Goal: Information Seeking & Learning: Understand process/instructions

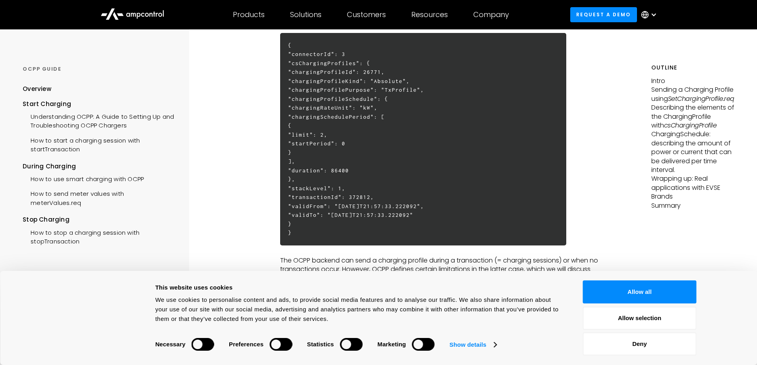
scroll to position [397, 0]
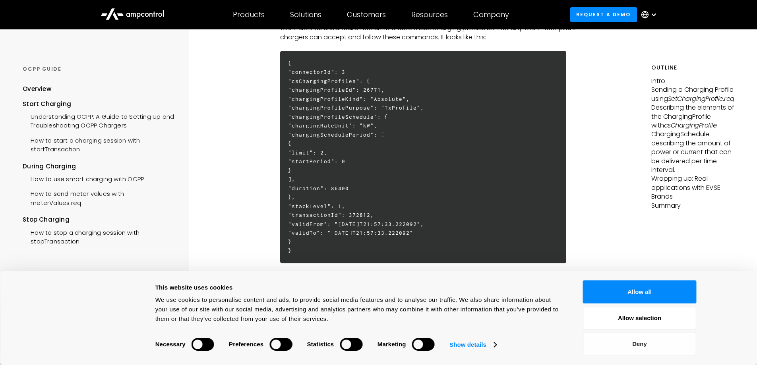
click at [671, 349] on button "Deny" at bounding box center [640, 344] width 114 height 23
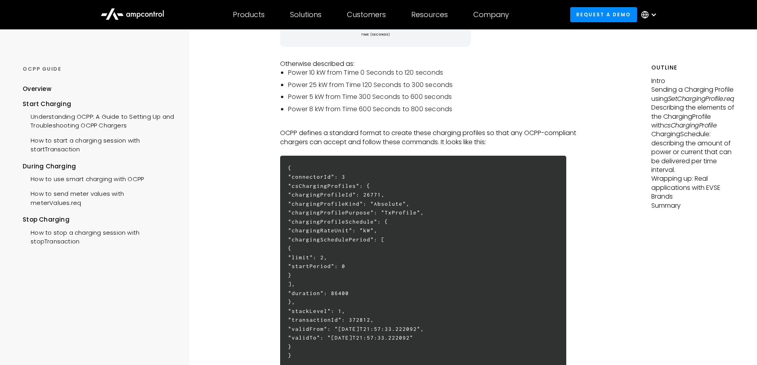
scroll to position [318, 0]
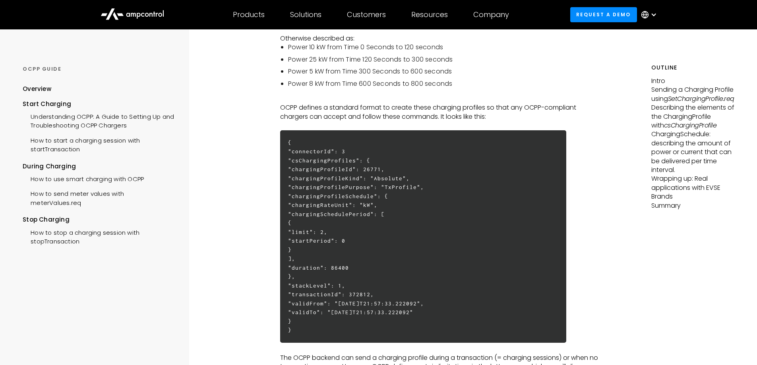
drag, startPoint x: 334, startPoint y: 162, endPoint x: 370, endPoint y: 163, distance: 35.8
click at [370, 163] on h6 "{ "connectorId": 3 "csChargingProfiles": { "chargingProfileId": 26771, "chargin…" at bounding box center [423, 236] width 286 height 213
click at [427, 205] on h6 "{ "connectorId": 3 "csChargingProfiles": { "chargingProfileId": 26771, "chargin…" at bounding box center [423, 236] width 286 height 213
drag, startPoint x: 410, startPoint y: 171, endPoint x: 427, endPoint y: 172, distance: 17.1
click at [427, 172] on h6 "{ "connectorId": 3 "csChargingProfiles": { "chargingProfileId": 26771, "chargin…" at bounding box center [423, 236] width 286 height 213
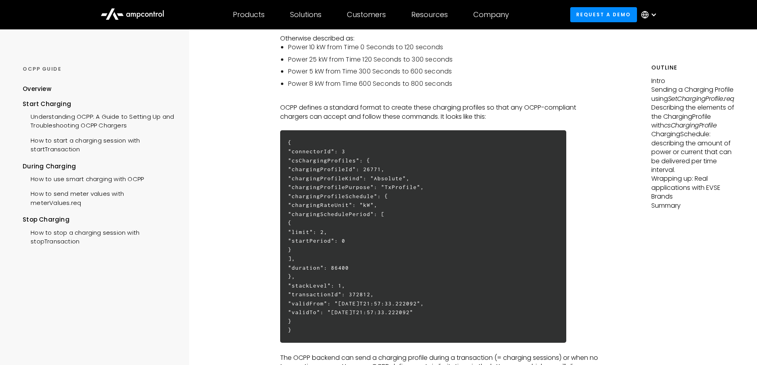
click at [380, 297] on h6 "{ "connectorId": 3 "csChargingProfiles": { "chargingProfileId": 26771, "chargin…" at bounding box center [423, 236] width 286 height 213
click at [395, 201] on h6 "{ "connectorId": 3 "csChargingProfiles": { "chargingProfileId": 26771, "chargin…" at bounding box center [423, 236] width 286 height 213
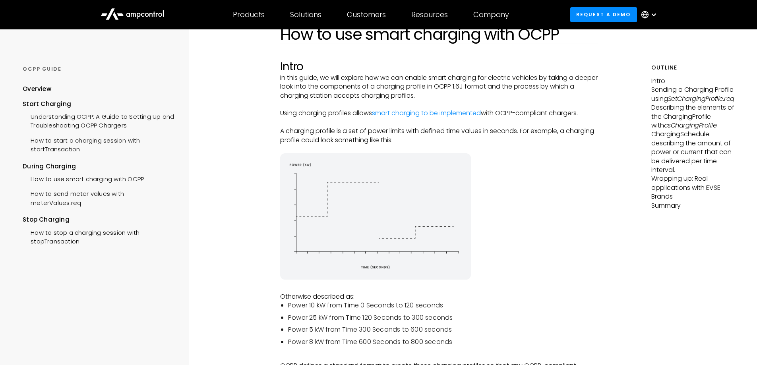
scroll to position [40, 0]
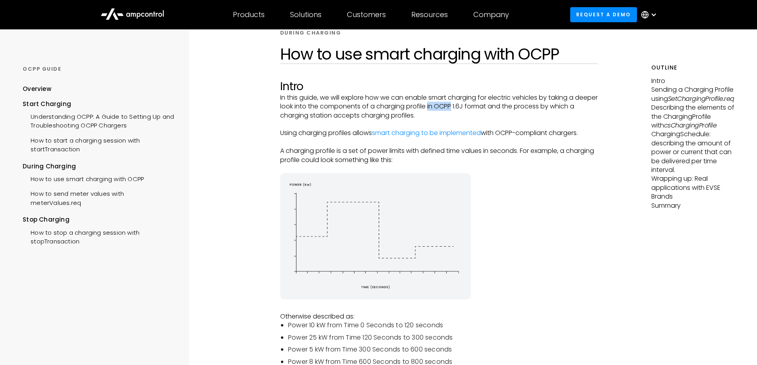
drag, startPoint x: 453, startPoint y: 109, endPoint x: 478, endPoint y: 110, distance: 25.1
click at [477, 109] on p "In this guide, we will explore how we can enable smart charging for electric ve…" at bounding box center [439, 106] width 318 height 27
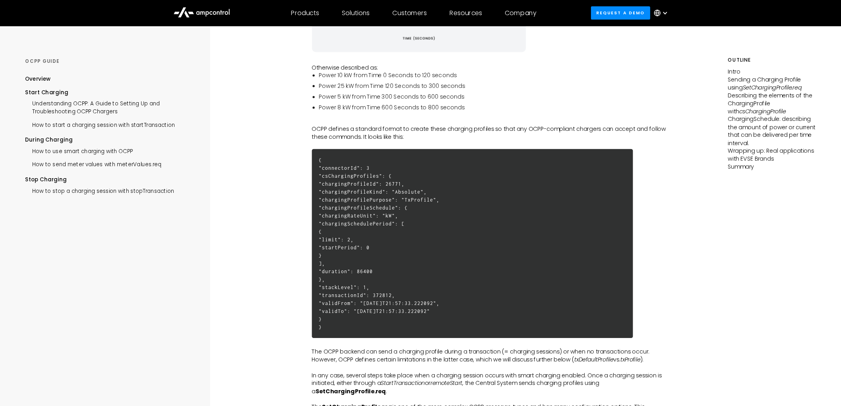
scroll to position [304, 0]
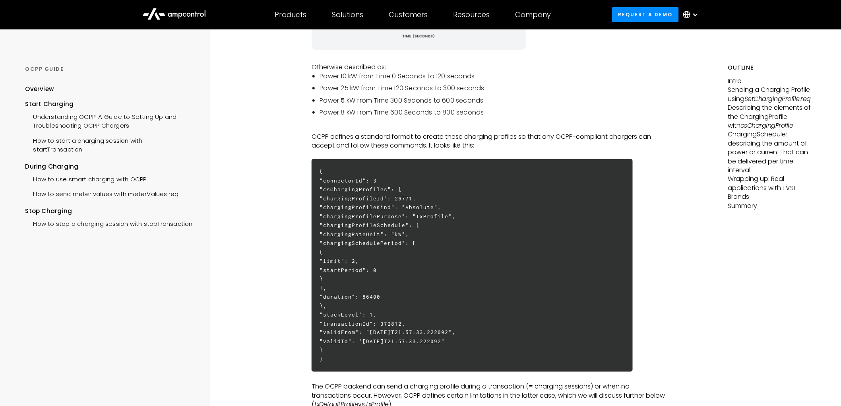
click at [455, 199] on h6 "{ "connectorId": 3 "csChargingProfiles": { "chargingProfileId": 26771, "chargin…" at bounding box center [472, 265] width 321 height 213
click at [465, 202] on h6 "{ "connectorId": 3 "csChargingProfiles": { "chargingProfileId": 26771, "chargin…" at bounding box center [472, 265] width 321 height 213
click at [430, 231] on h6 "{ "connectorId": 3 "csChargingProfiles": { "chargingProfileId": 26771, "chargin…" at bounding box center [472, 265] width 321 height 213
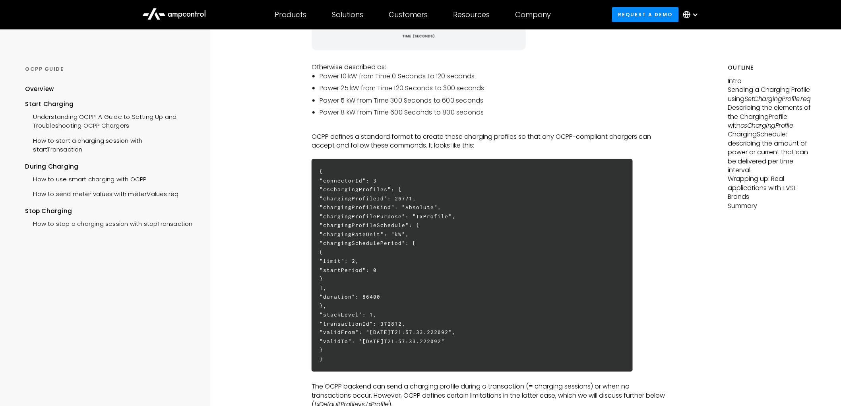
click at [430, 231] on h6 "{ "connectorId": 3 "csChargingProfiles": { "chargingProfileId": 26771, "chargin…" at bounding box center [472, 265] width 321 height 213
drag, startPoint x: 419, startPoint y: 252, endPoint x: 437, endPoint y: 252, distance: 18.7
click at [437, 252] on h6 "{ "connectorId": 3 "csChargingProfiles": { "chargingProfileId": 26771, "chargin…" at bounding box center [472, 265] width 321 height 213
click at [473, 216] on h6 "{ "connectorId": 3 "csChargingProfiles": { "chargingProfileId": 26771, "chargin…" at bounding box center [472, 265] width 321 height 213
